Goal: Task Accomplishment & Management: Complete application form

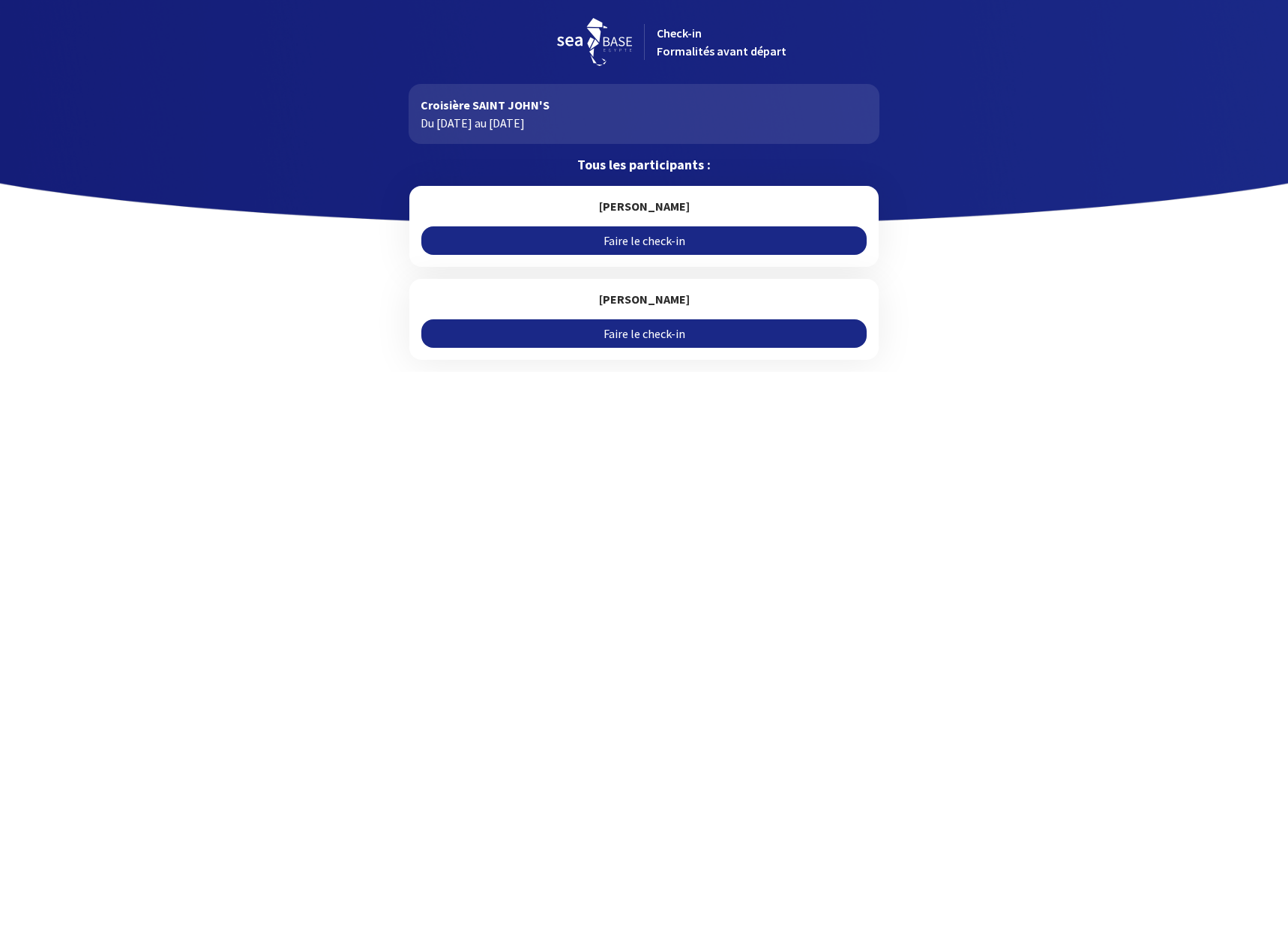
click at [567, 234] on link "Faire le check-in" at bounding box center [643, 241] width 444 height 28
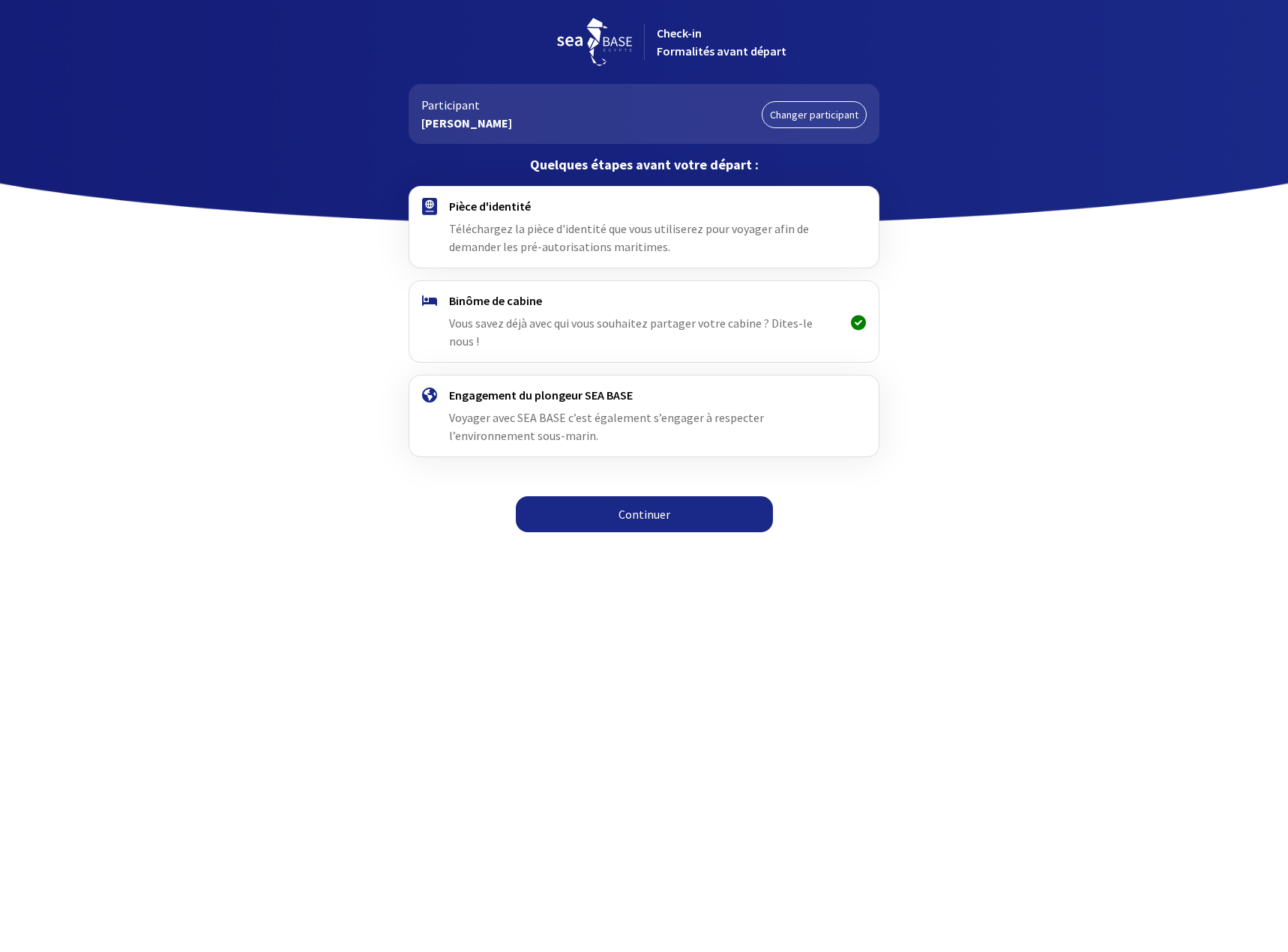
click at [497, 205] on h4 "Pièce d'identité" at bounding box center [644, 206] width 389 height 15
click at [487, 232] on span "Téléchargez la pièce d'identité que vous utiliserez pour voyager afin de demand…" at bounding box center [629, 238] width 360 height 33
click at [611, 500] on link "Continuer" at bounding box center [644, 514] width 257 height 36
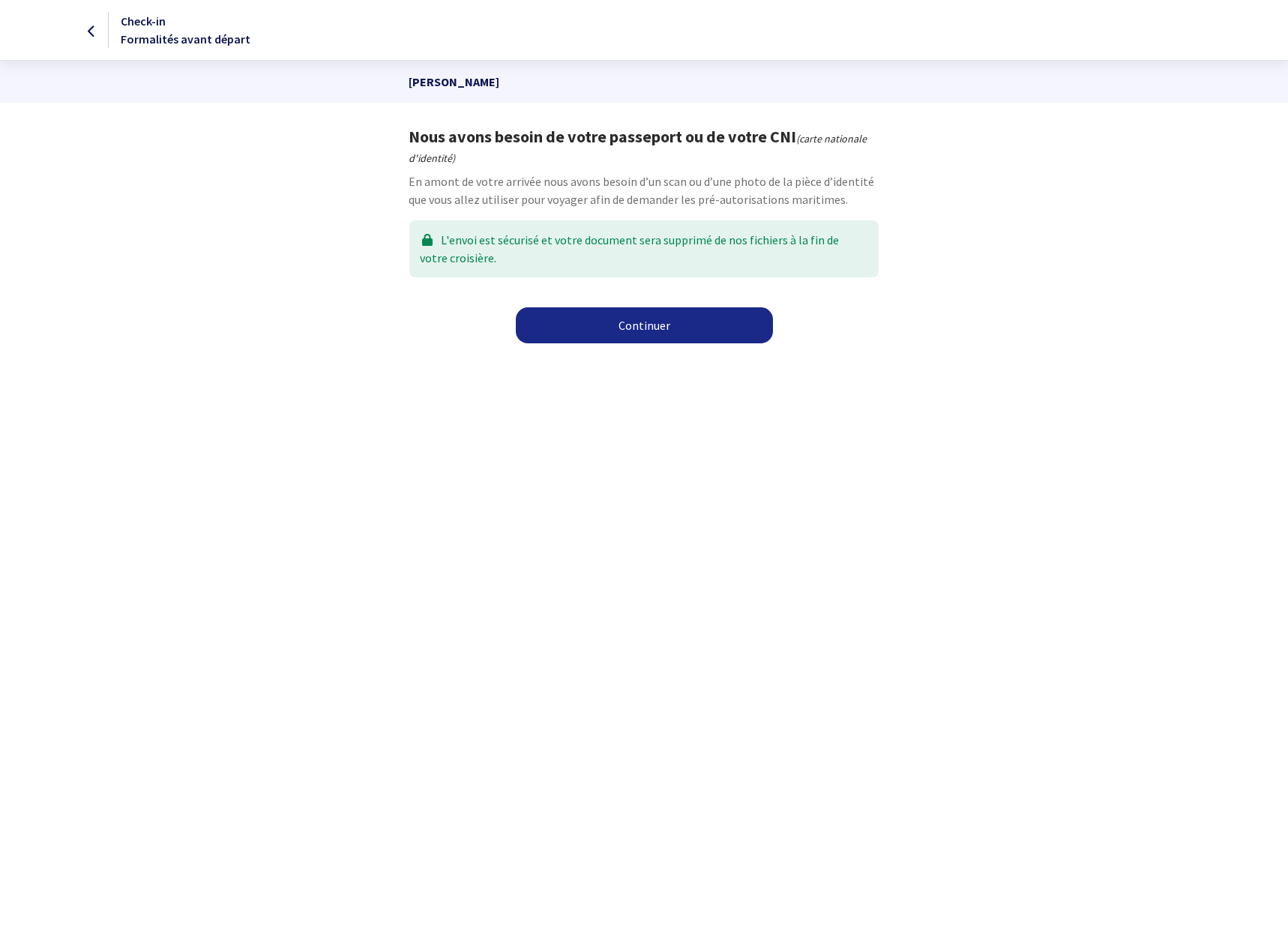
click at [621, 343] on link "Continuer" at bounding box center [644, 325] width 257 height 36
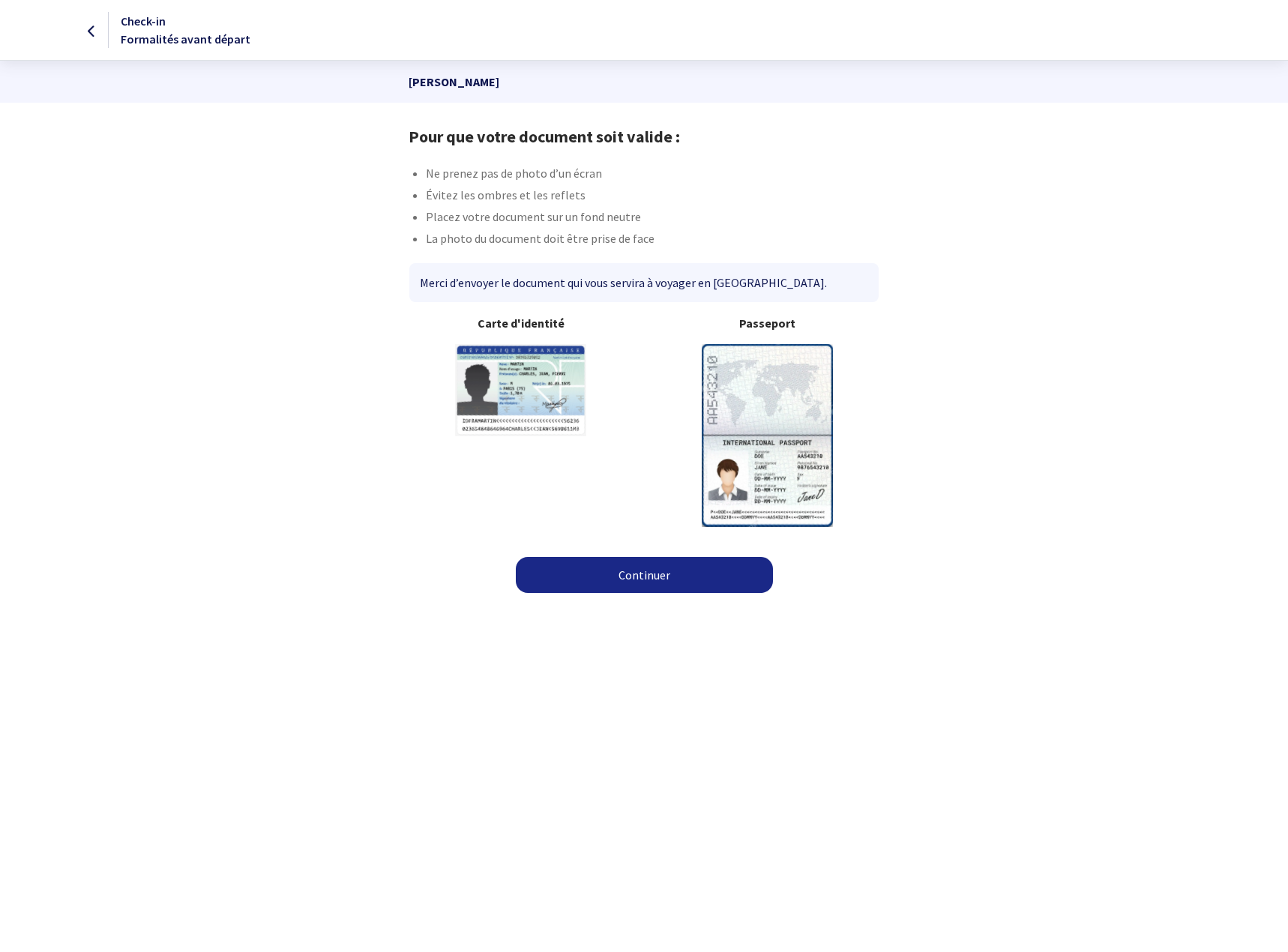
click at [603, 572] on link "Continuer" at bounding box center [644, 575] width 257 height 36
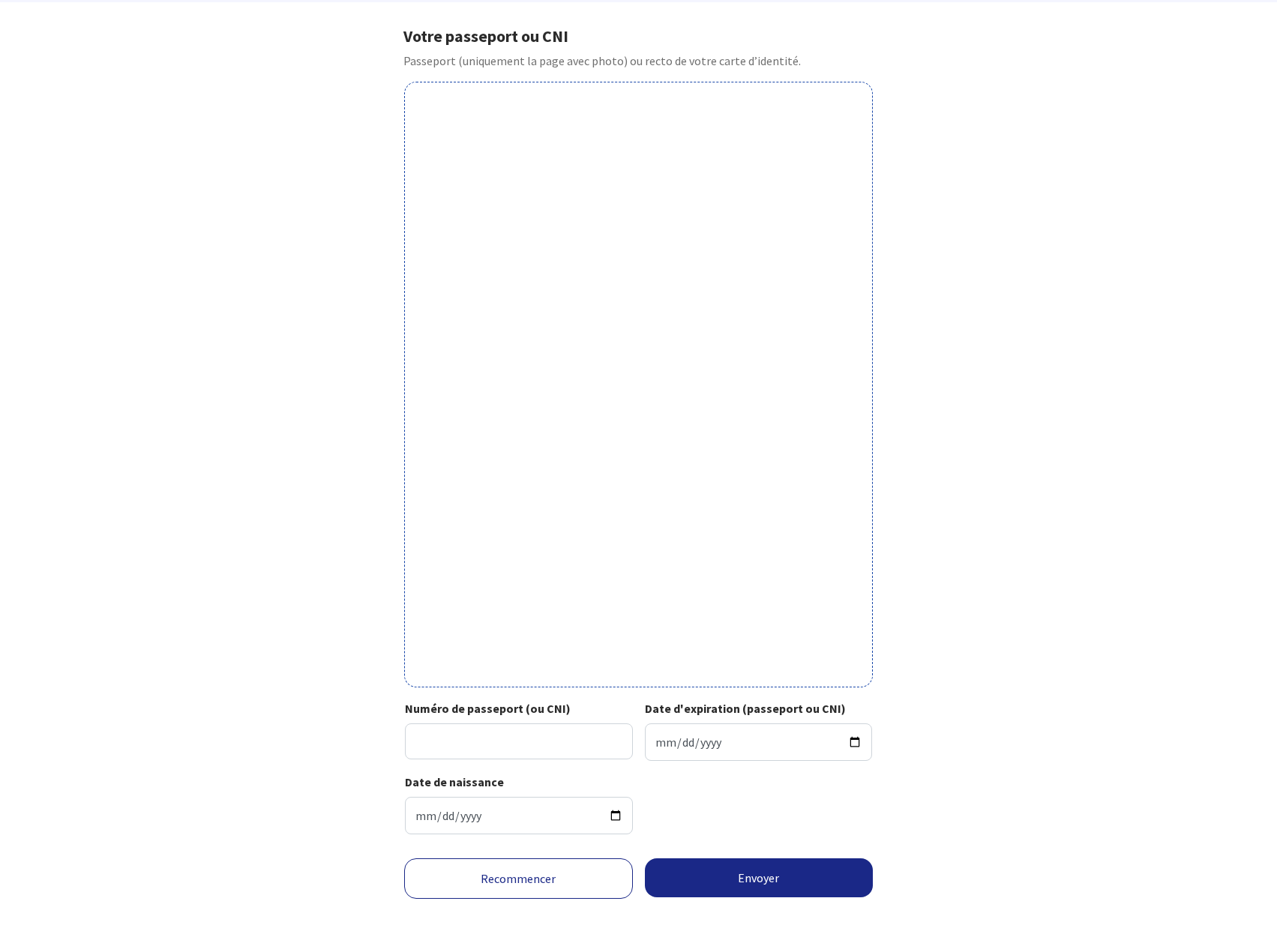
scroll to position [101, 0]
click at [457, 739] on input "Numéro de passeport (ou CNI)" at bounding box center [518, 740] width 228 height 36
type input "18FF80740"
click at [732, 736] on input "Date d'expiration (passeport ou CNI)" at bounding box center [759, 741] width 228 height 37
type input "2028-10-14"
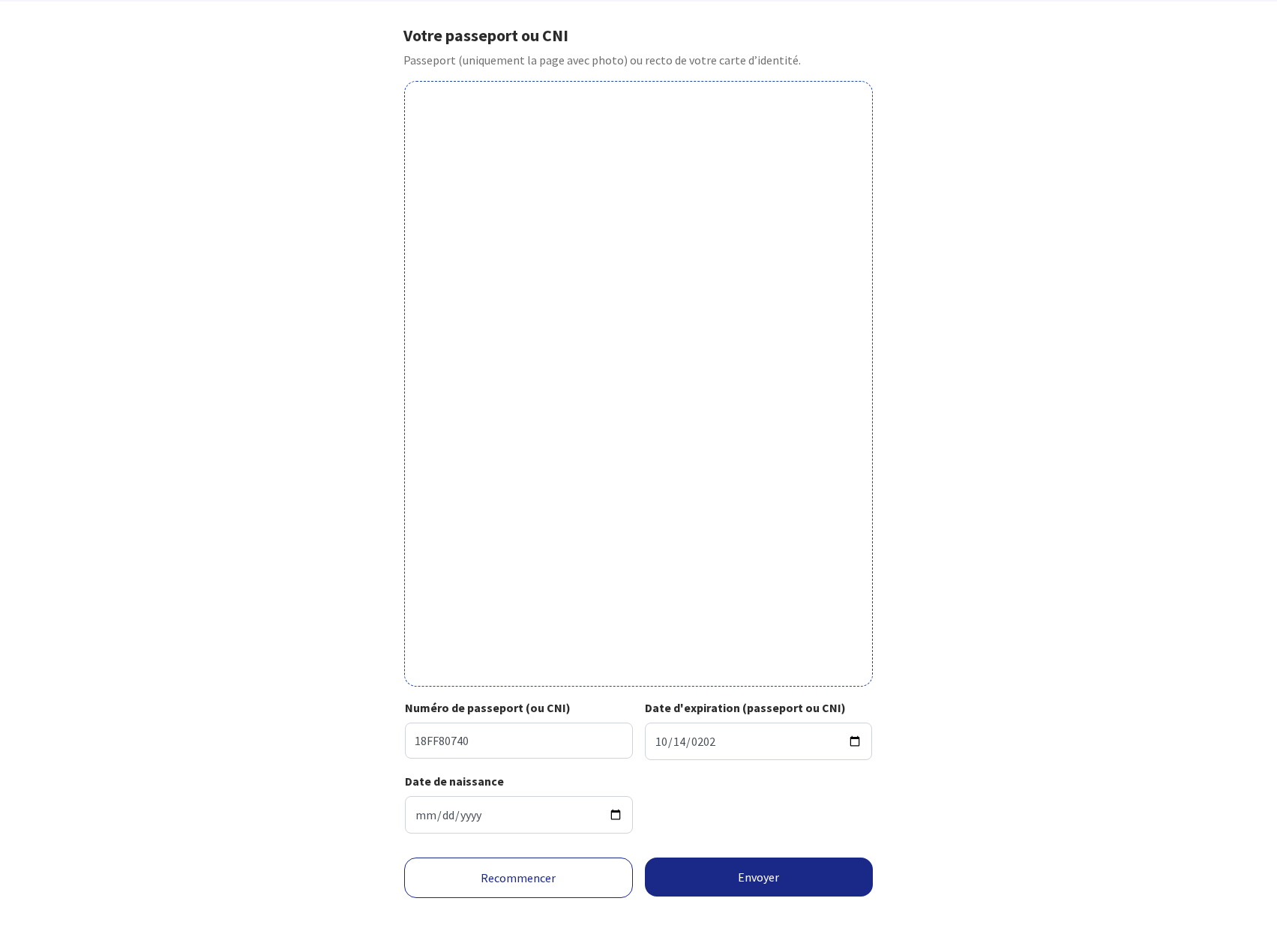
click at [720, 797] on div "Date de naissance 1983-10-29" at bounding box center [638, 809] width 467 height 73
click at [751, 873] on button "Envoyer" at bounding box center [759, 877] width 228 height 39
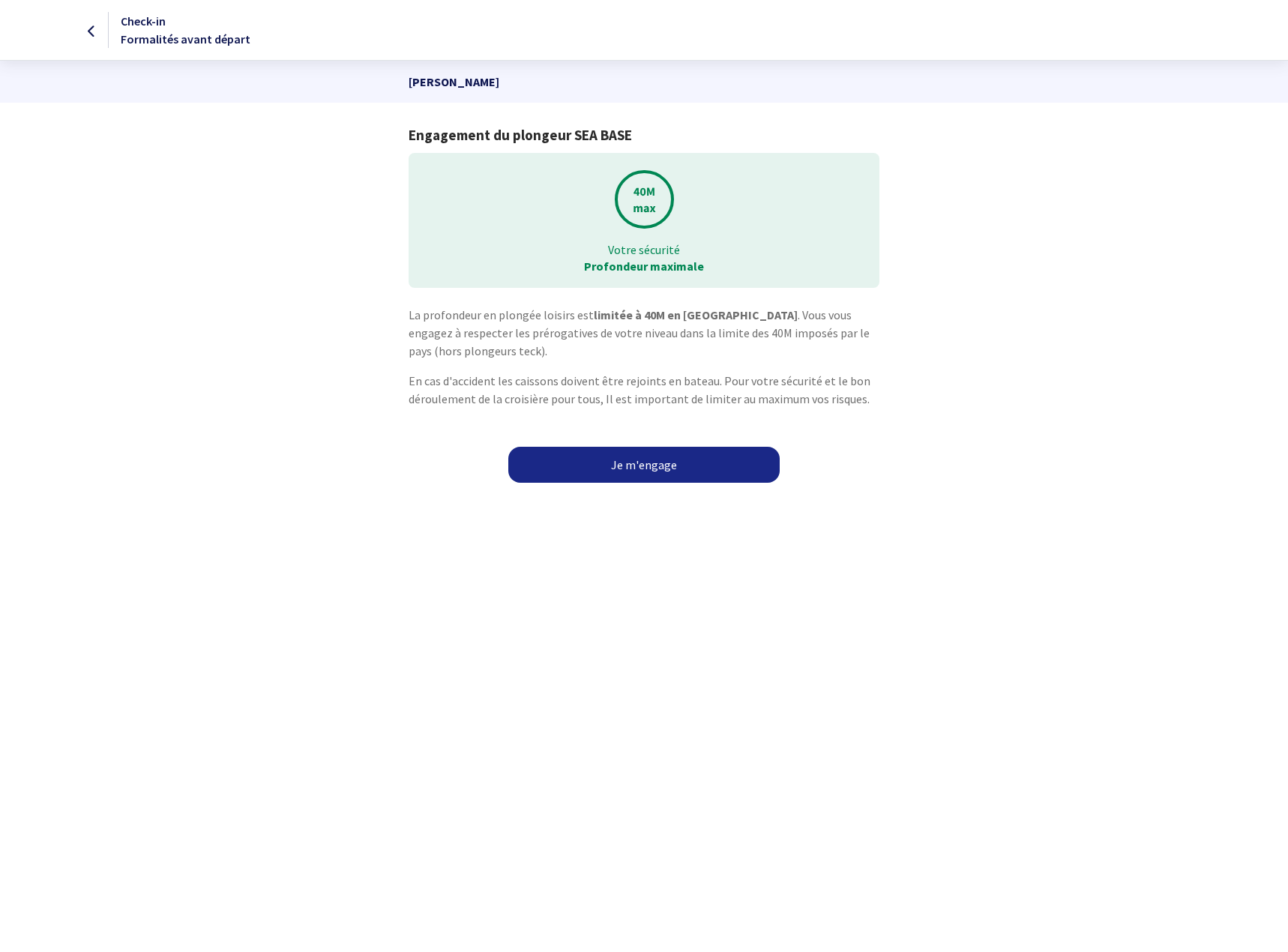
click at [614, 469] on link "Je m'engage" at bounding box center [644, 464] width 272 height 36
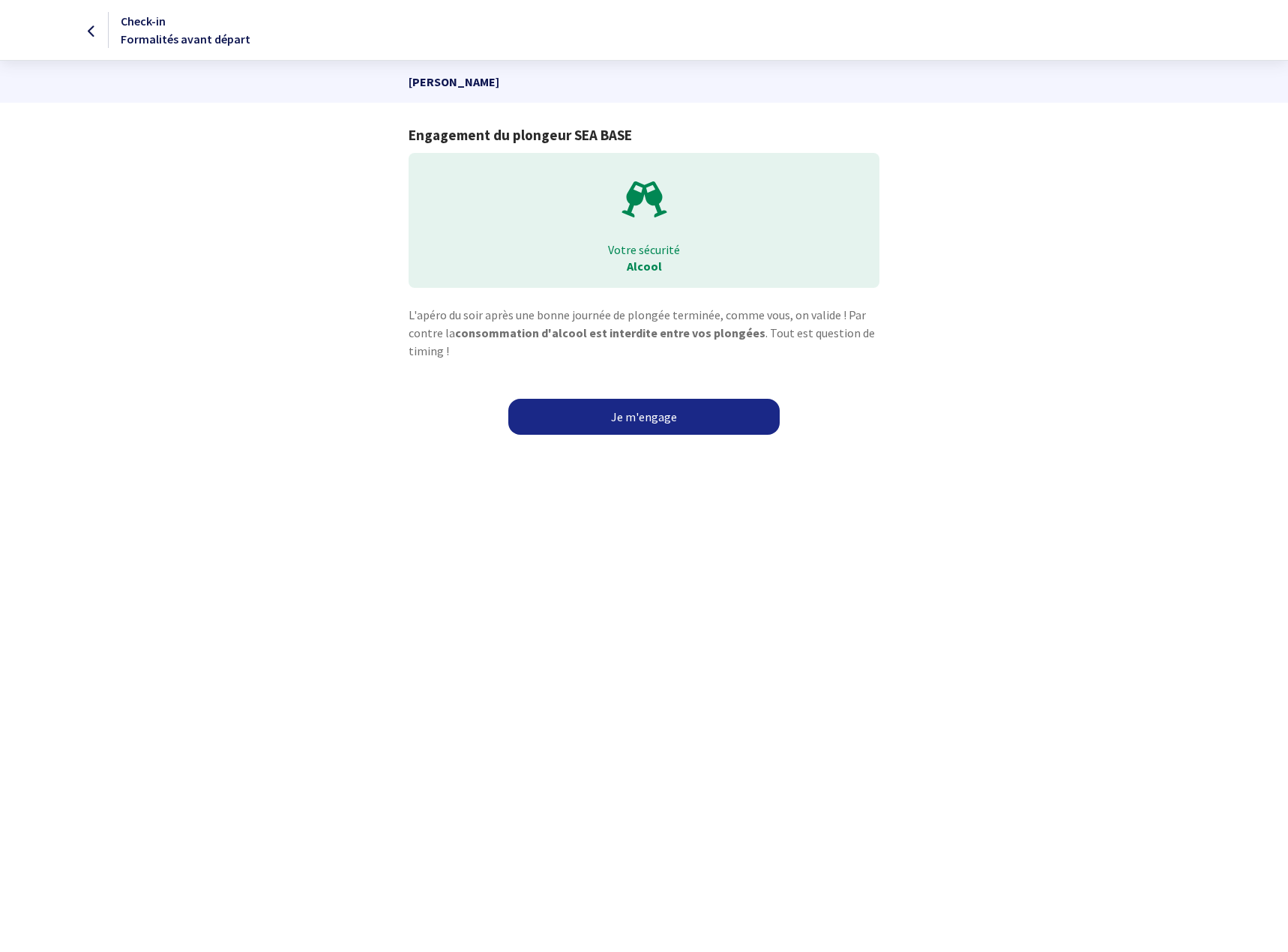
click at [613, 418] on link "Je m'engage" at bounding box center [644, 416] width 272 height 36
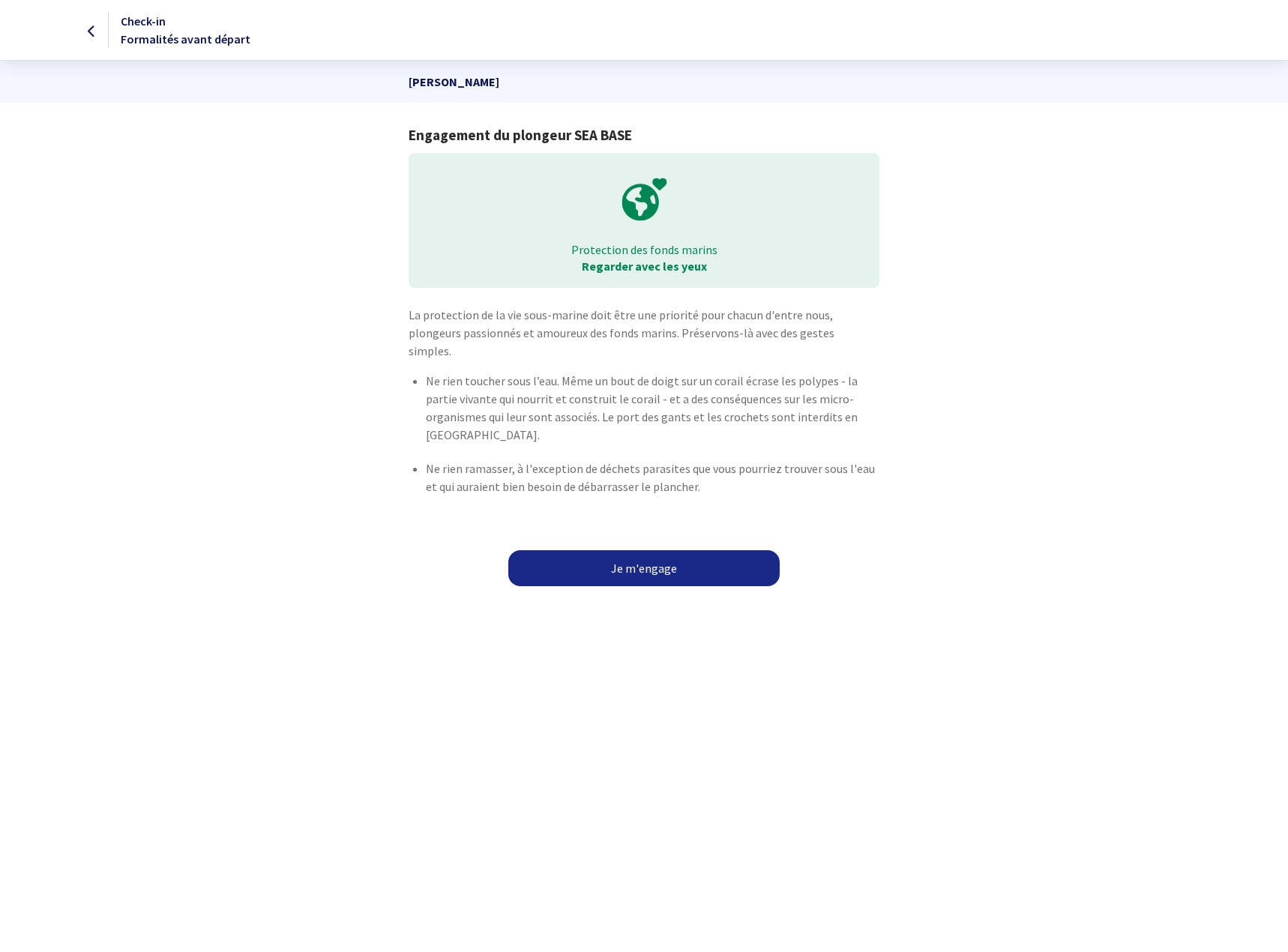
click at [601, 552] on link "Je m'engage" at bounding box center [644, 568] width 272 height 36
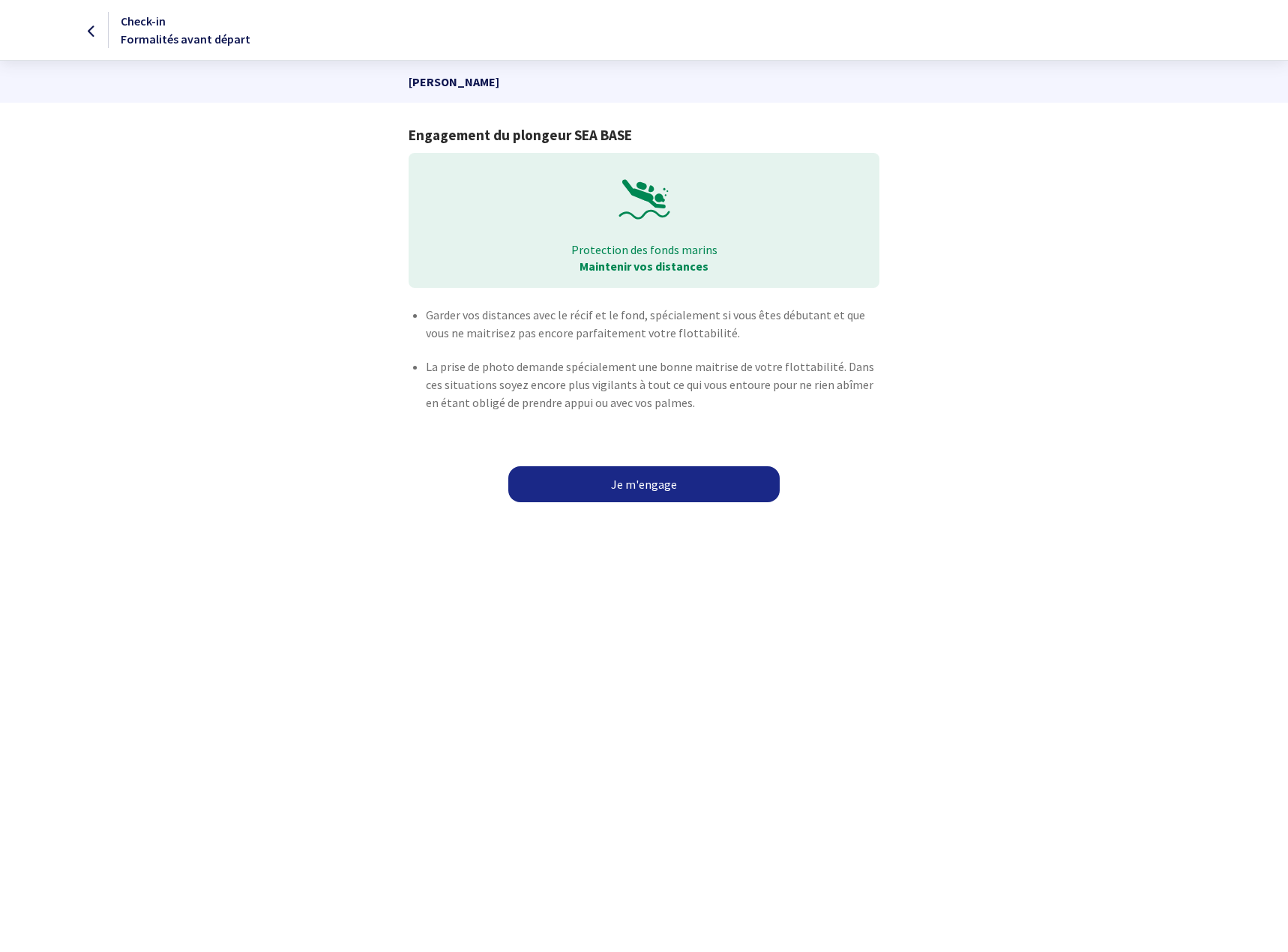
click at [617, 498] on link "Je m'engage" at bounding box center [644, 483] width 272 height 36
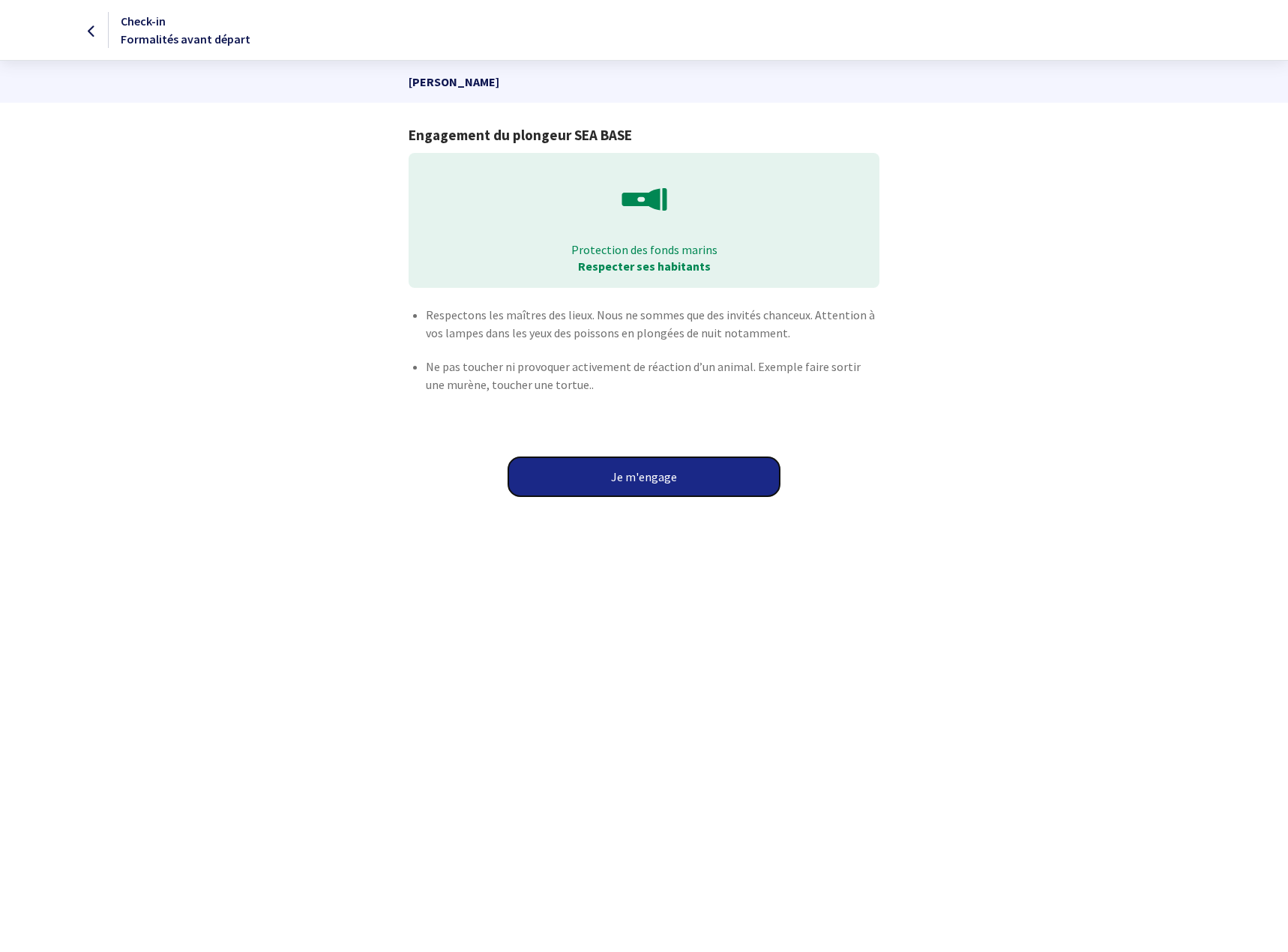
click at [621, 488] on button "Je m'engage" at bounding box center [644, 477] width 272 height 39
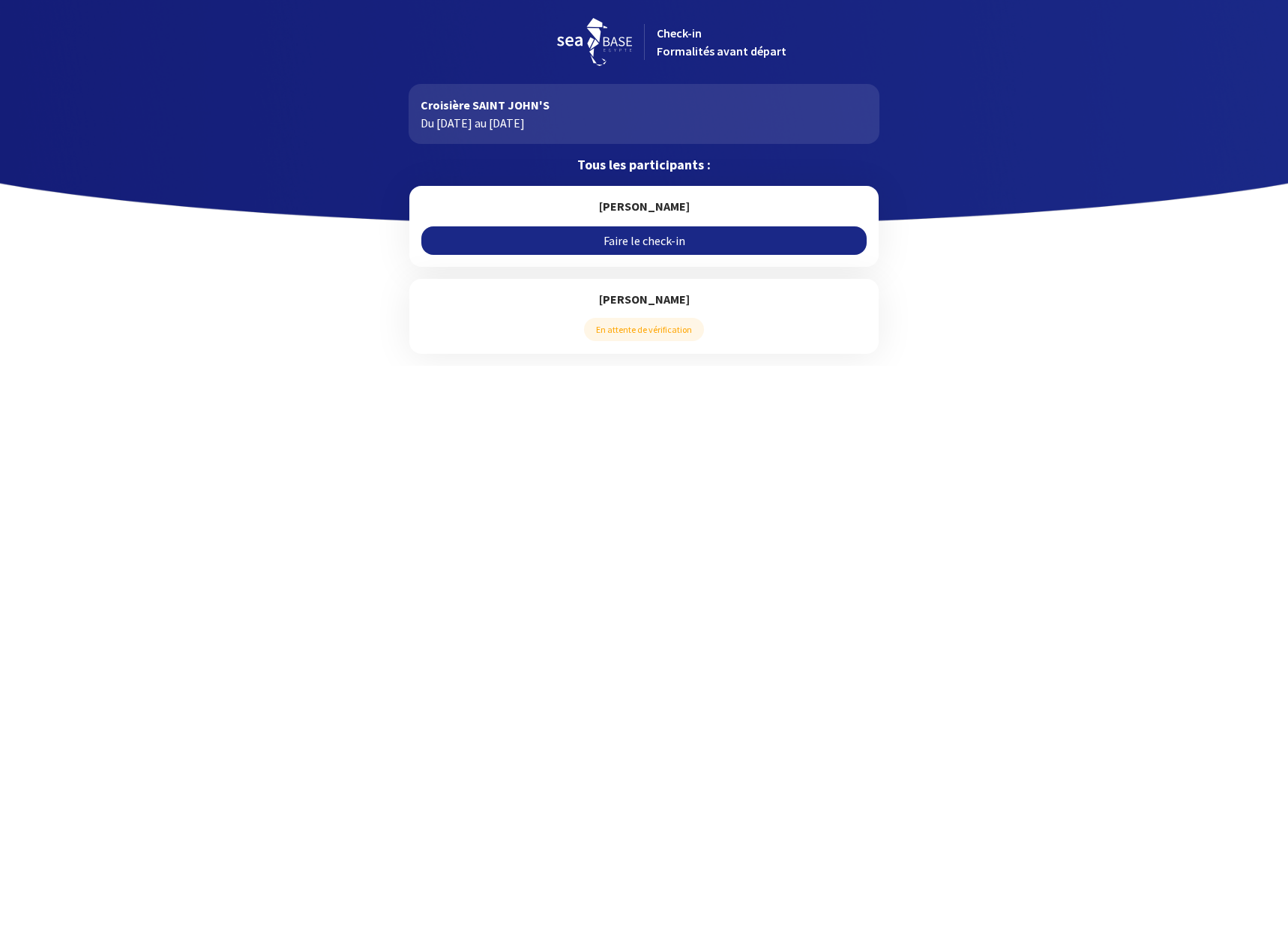
click at [633, 245] on link "Faire le check-in" at bounding box center [643, 241] width 444 height 28
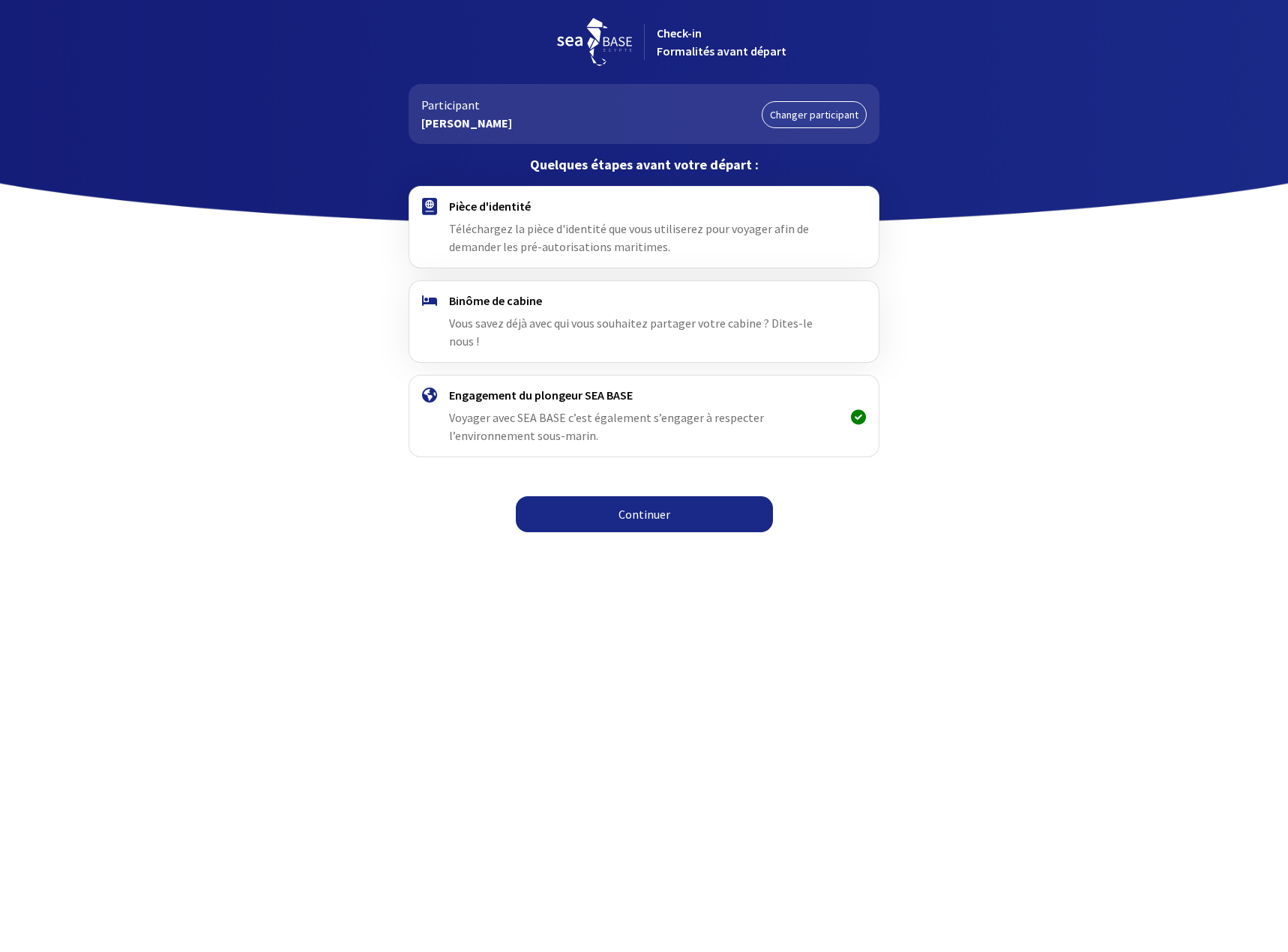
click at [513, 224] on span "Téléchargez la pièce d'identité que vous utiliserez pour voyager afin de demand…" at bounding box center [629, 238] width 360 height 33
click at [615, 497] on link "Continuer" at bounding box center [644, 514] width 257 height 36
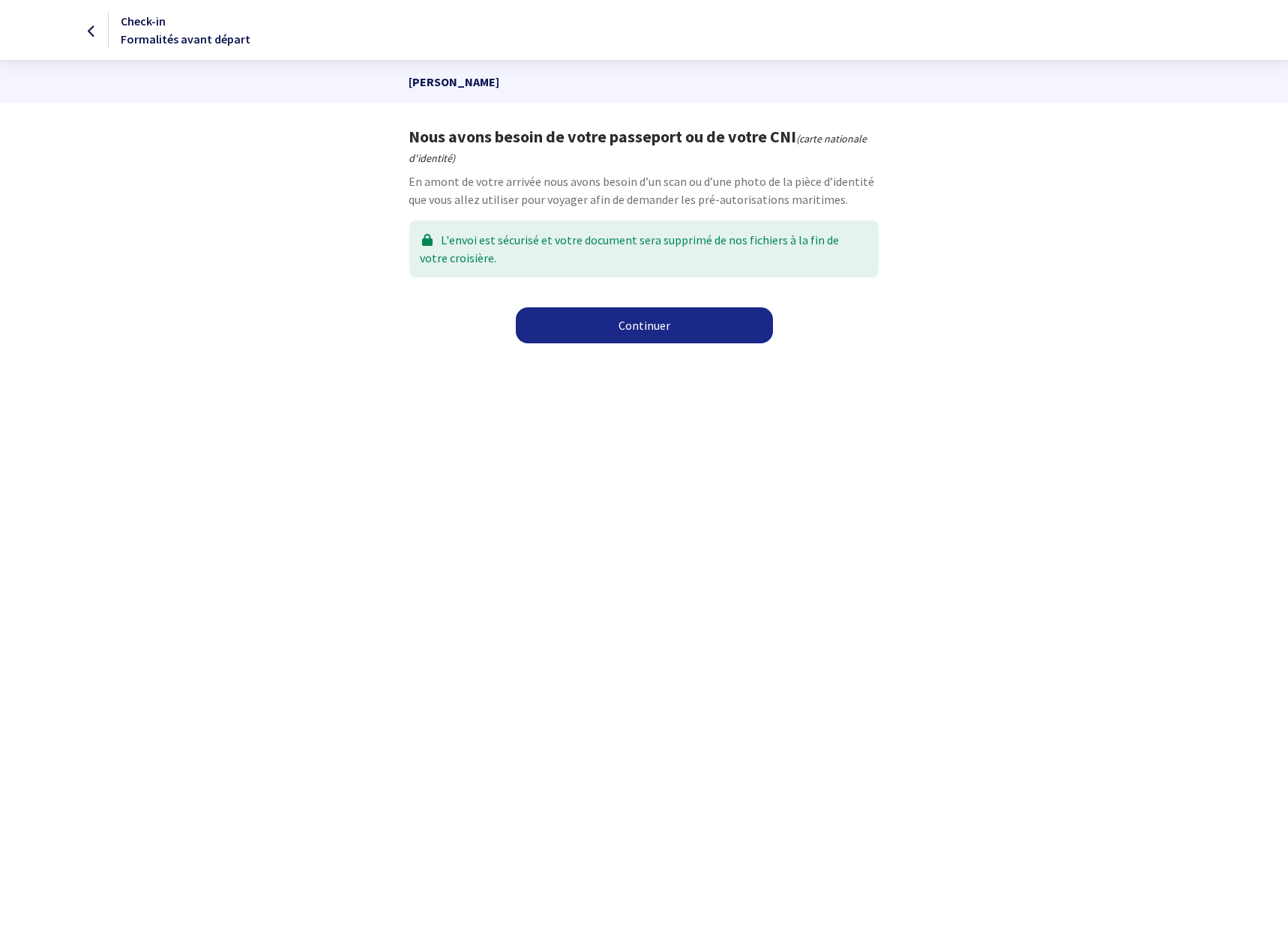
click at [589, 327] on link "Continuer" at bounding box center [644, 325] width 257 height 36
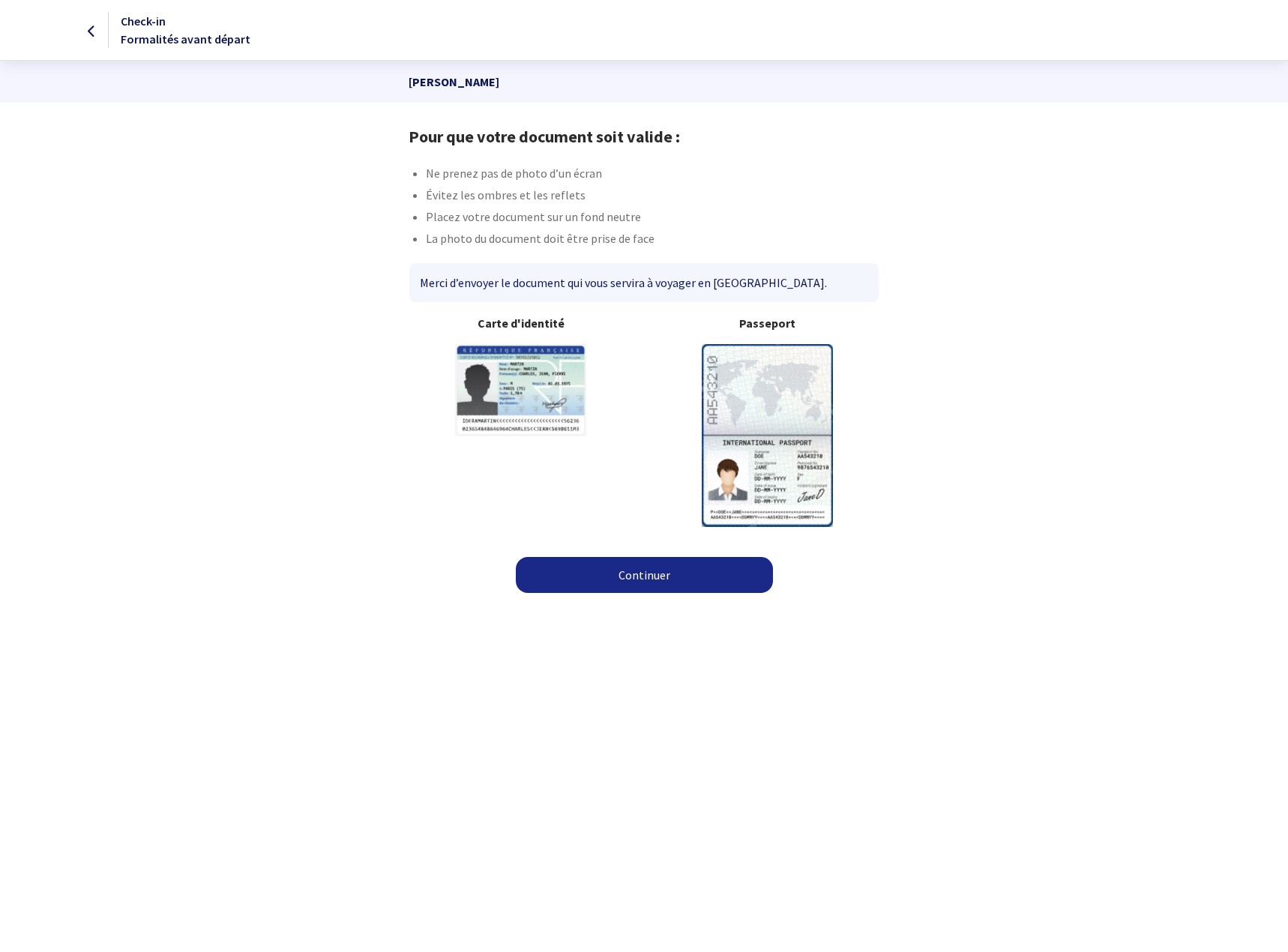
click at [624, 563] on link "Continuer" at bounding box center [644, 575] width 257 height 36
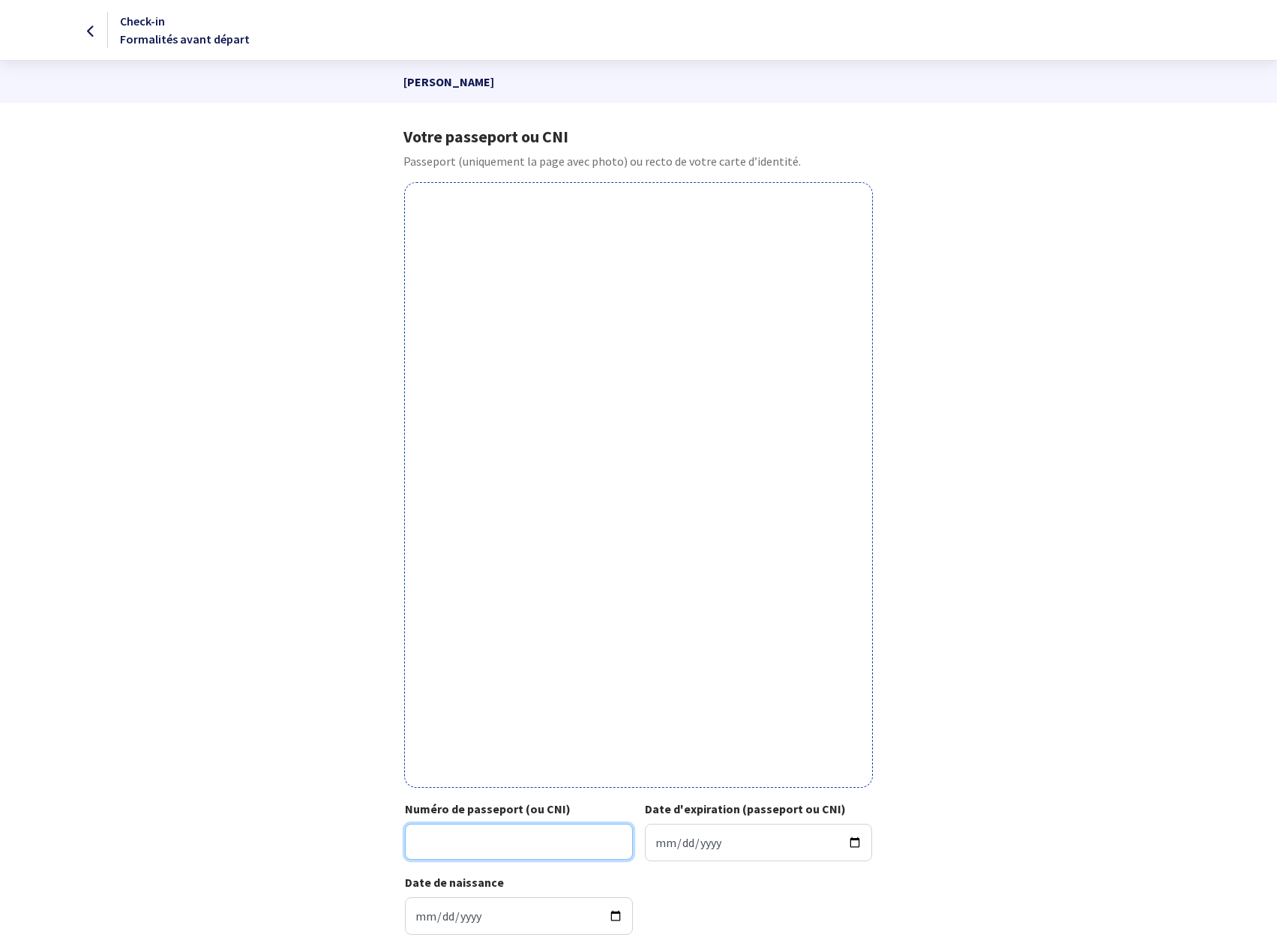
click at [535, 851] on input "Numéro de passeport (ou CNI)" at bounding box center [518, 842] width 228 height 36
click at [533, 844] on input "Numéro de passeport (ou CNI)" at bounding box center [518, 842] width 228 height 36
type input "23AC05601"
click at [720, 832] on input "Date d'expiration (passeport ou CNI)" at bounding box center [759, 842] width 228 height 37
type input "[DATE]"
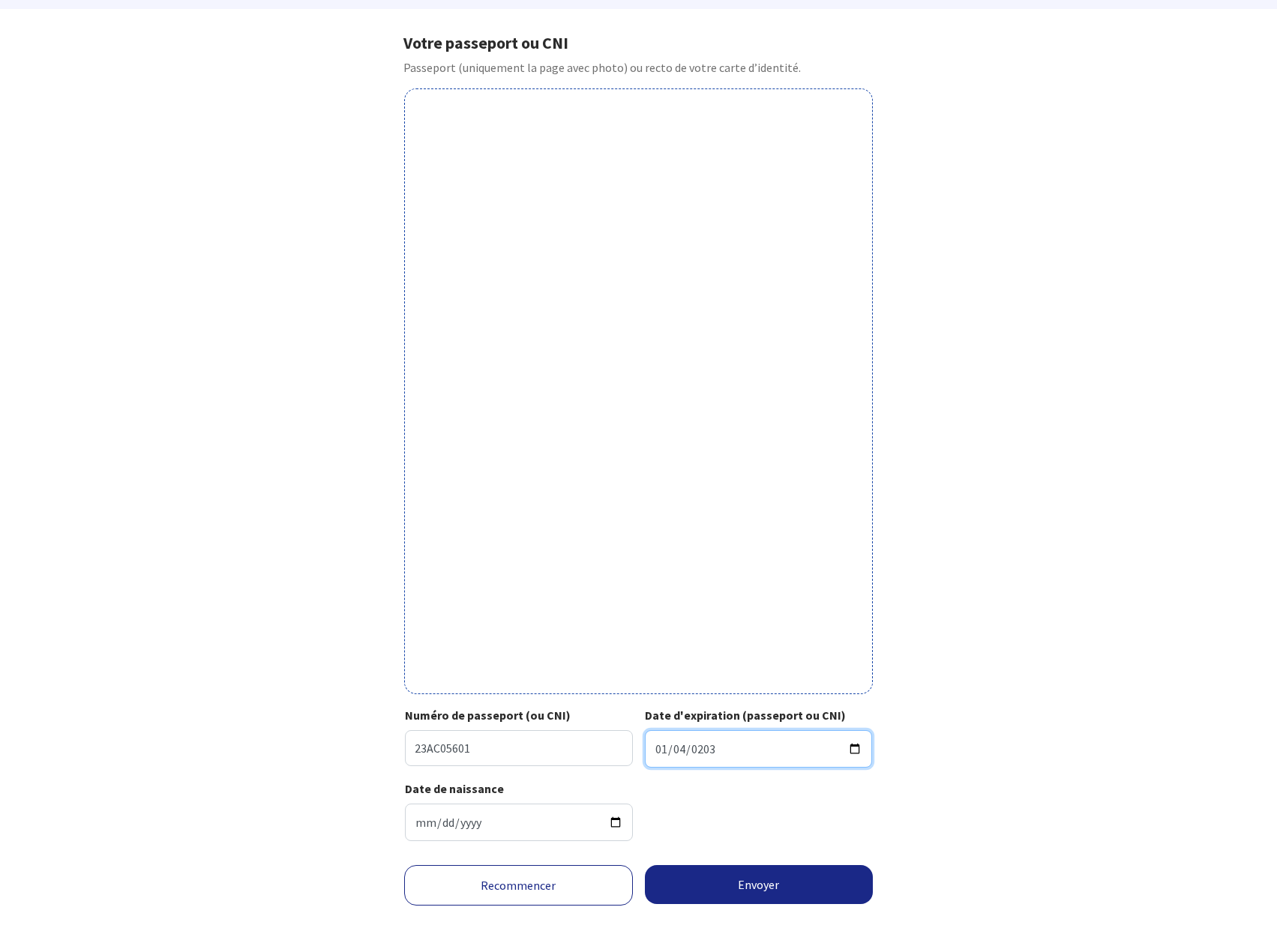
scroll to position [101, 0]
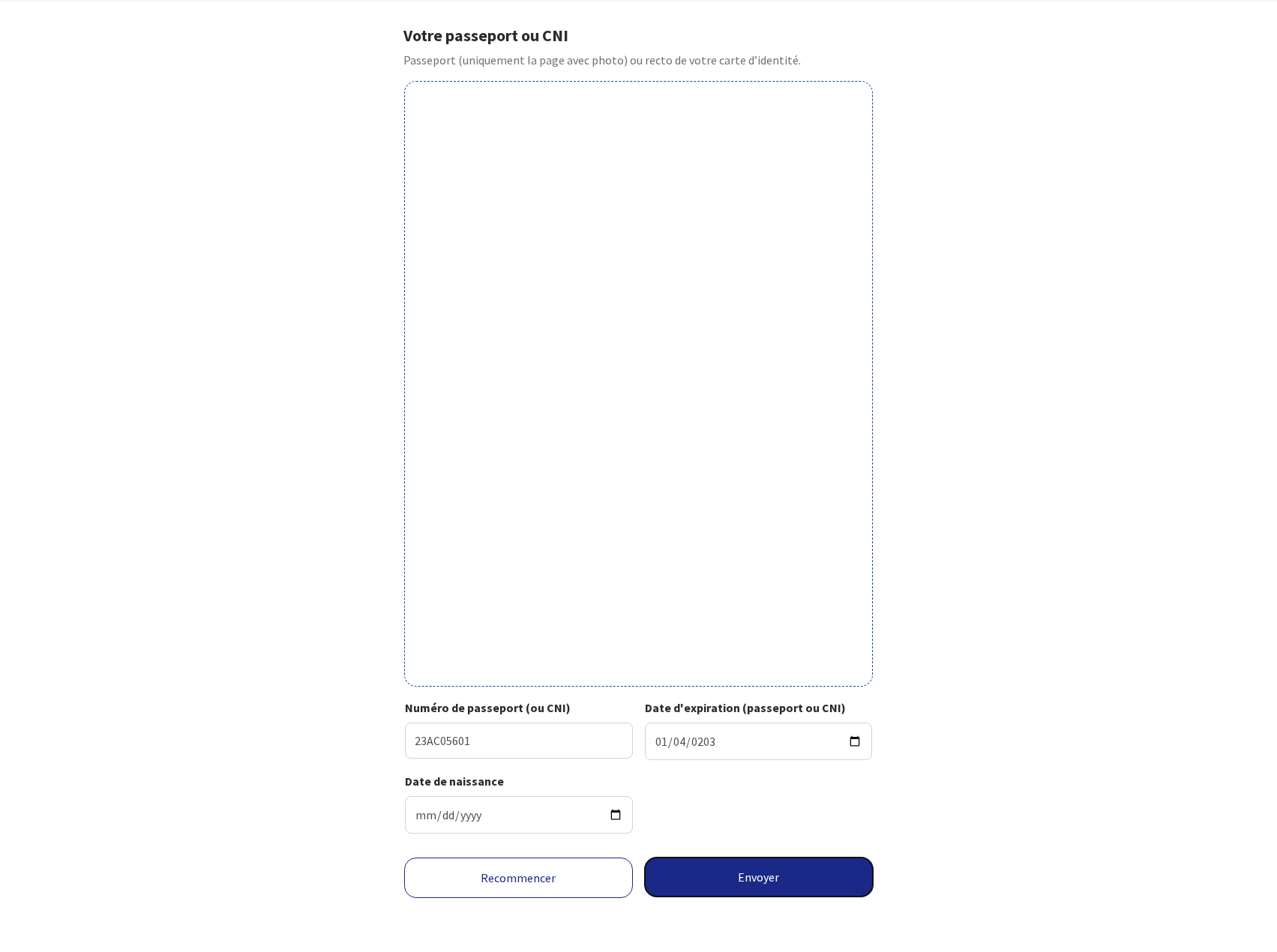
click at [759, 881] on button "Envoyer" at bounding box center [759, 877] width 228 height 39
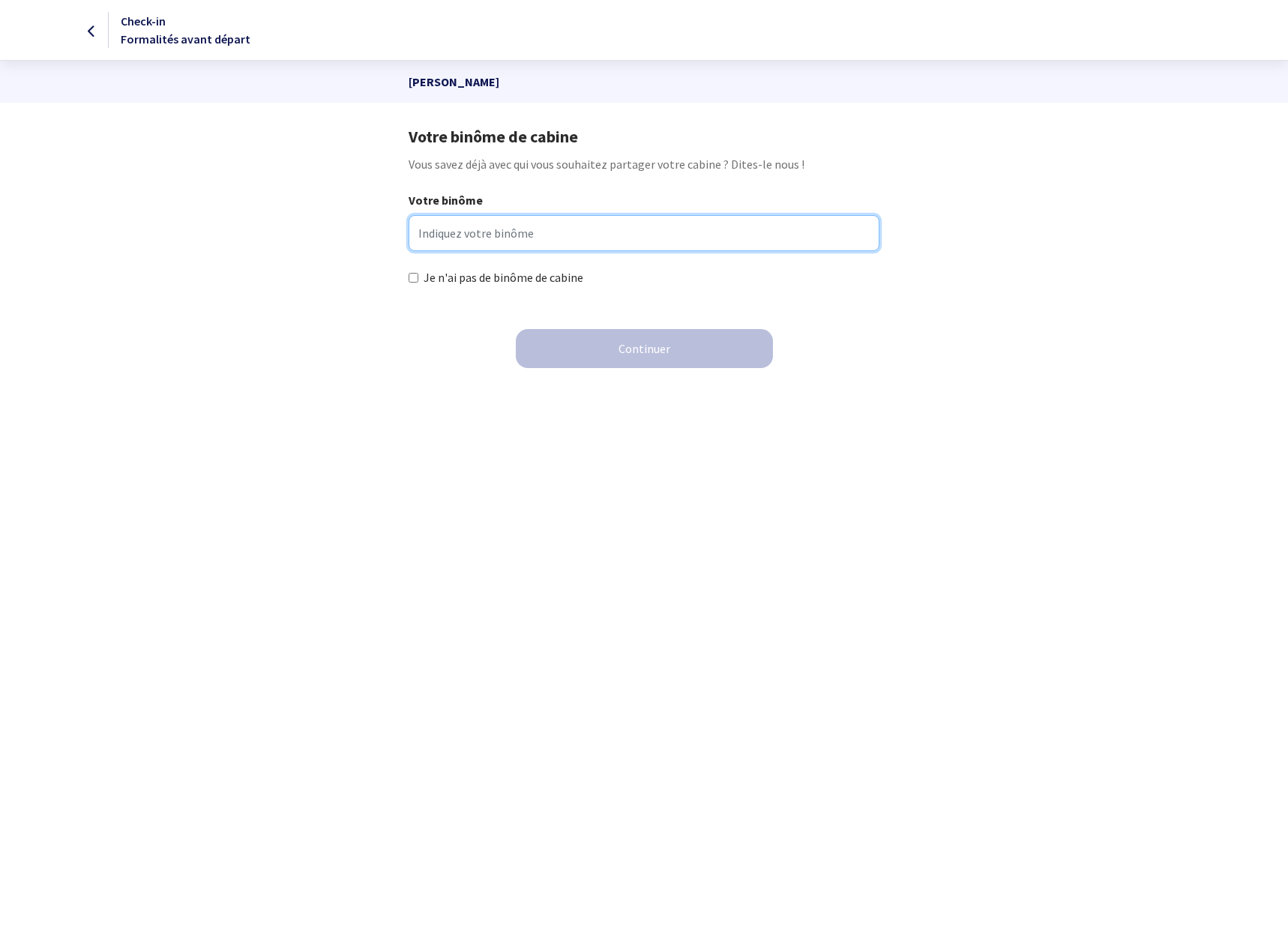
click at [526, 238] on input "Votre binôme" at bounding box center [644, 233] width 470 height 36
type input "Aurelien Gallot"
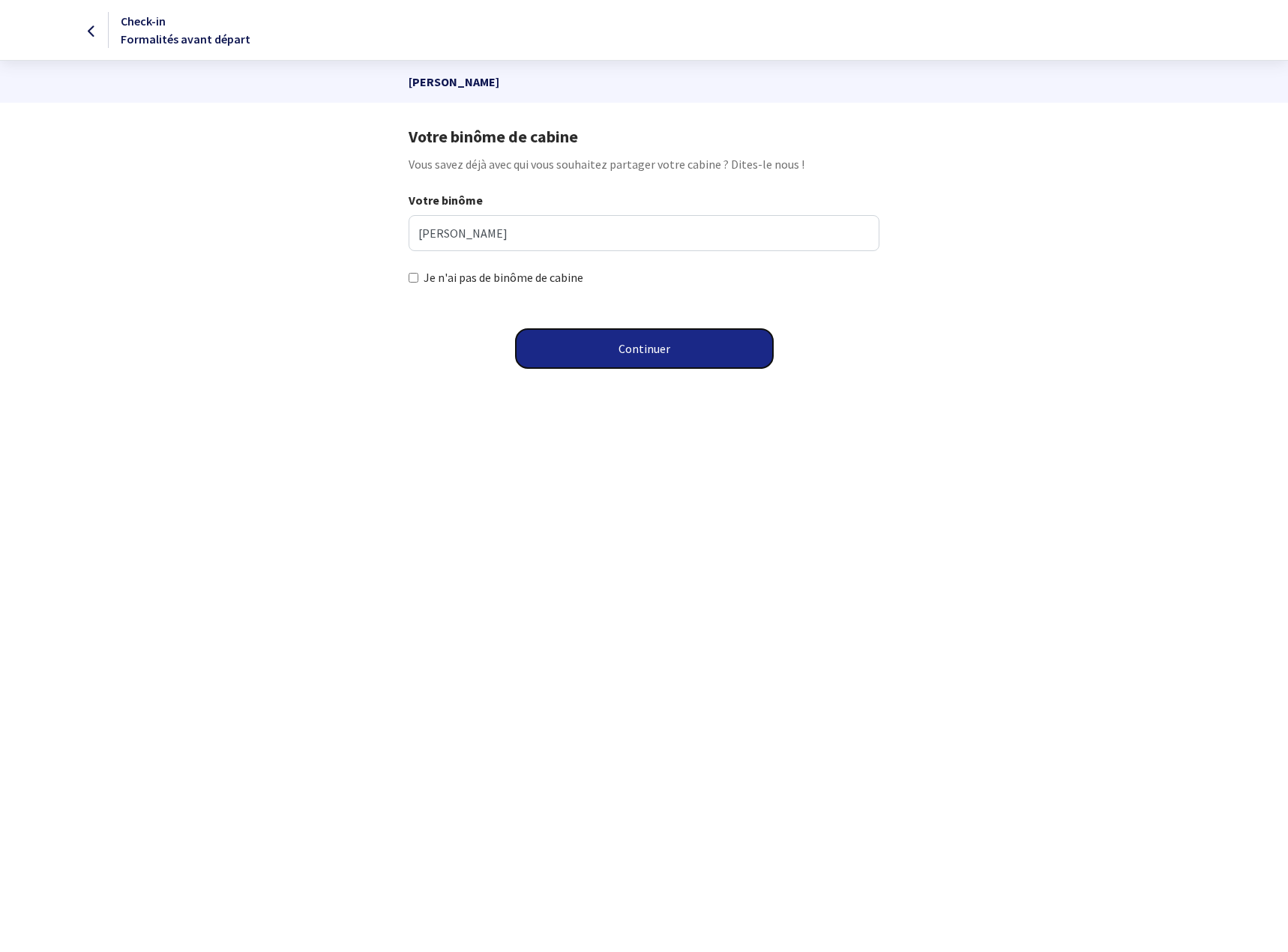
click at [588, 348] on button "Continuer" at bounding box center [644, 348] width 257 height 39
